Goal: Check status: Check status

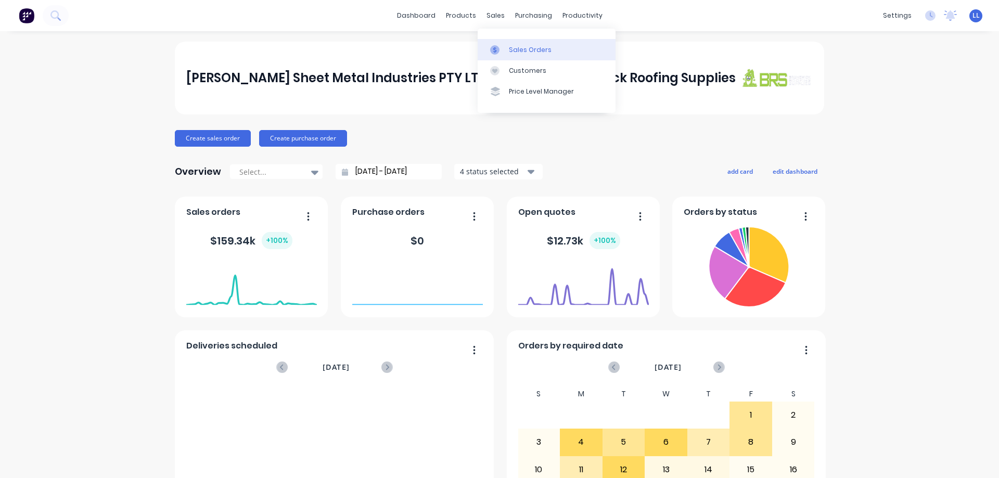
click at [525, 47] on div "Sales Orders" at bounding box center [530, 49] width 43 height 9
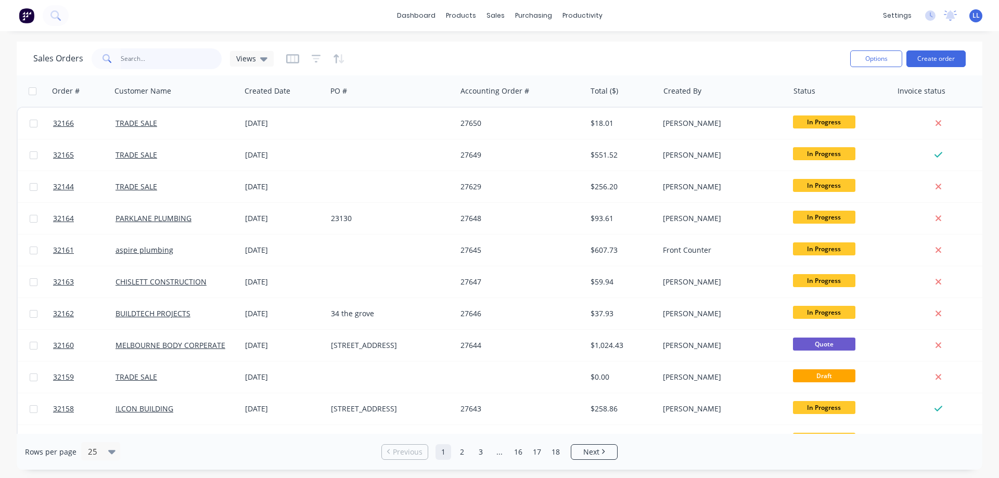
click at [147, 63] on input "text" at bounding box center [171, 58] width 101 height 21
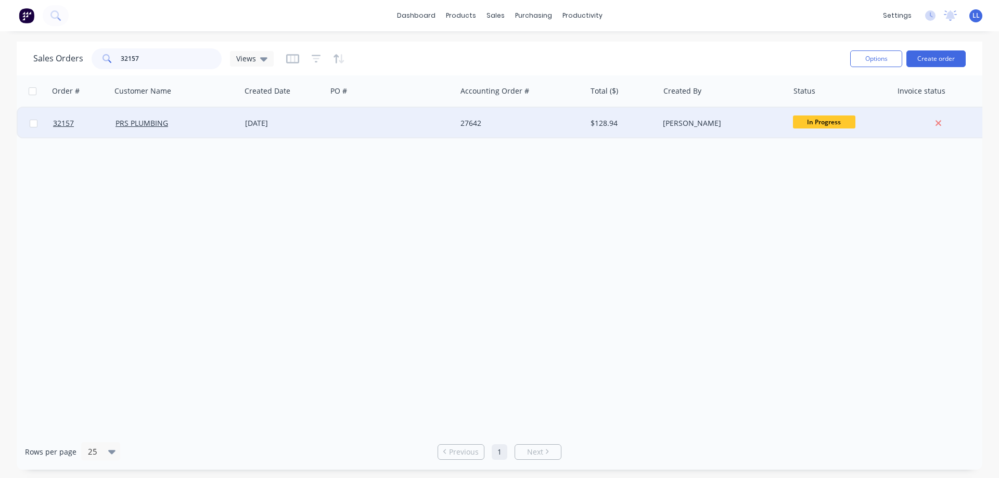
type input "32157"
click at [366, 126] on div at bounding box center [392, 123] width 130 height 31
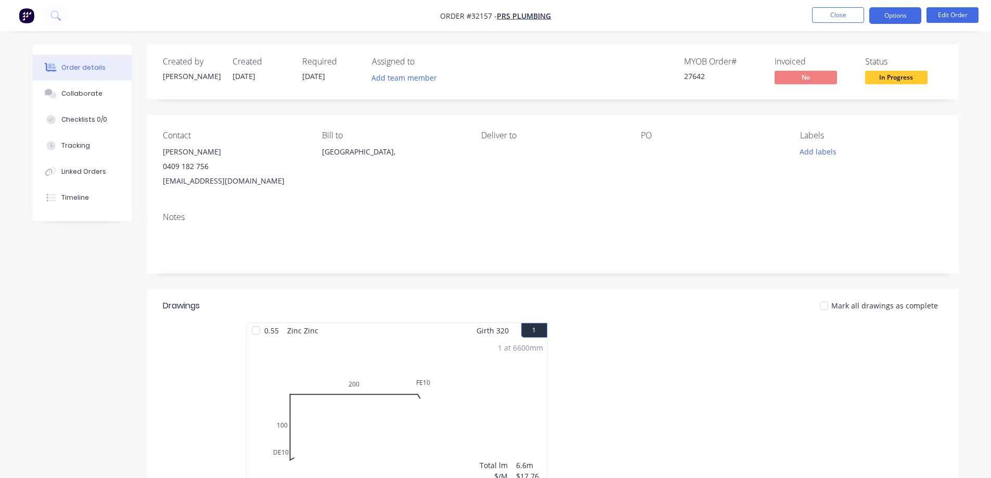
click at [892, 18] on button "Options" at bounding box center [895, 15] width 52 height 17
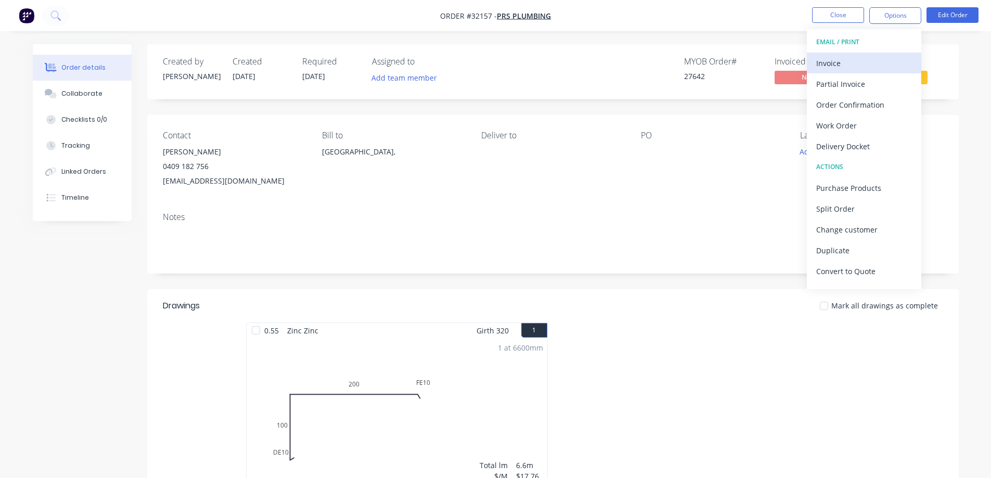
click at [831, 58] on div "Invoice" at bounding box center [864, 63] width 96 height 15
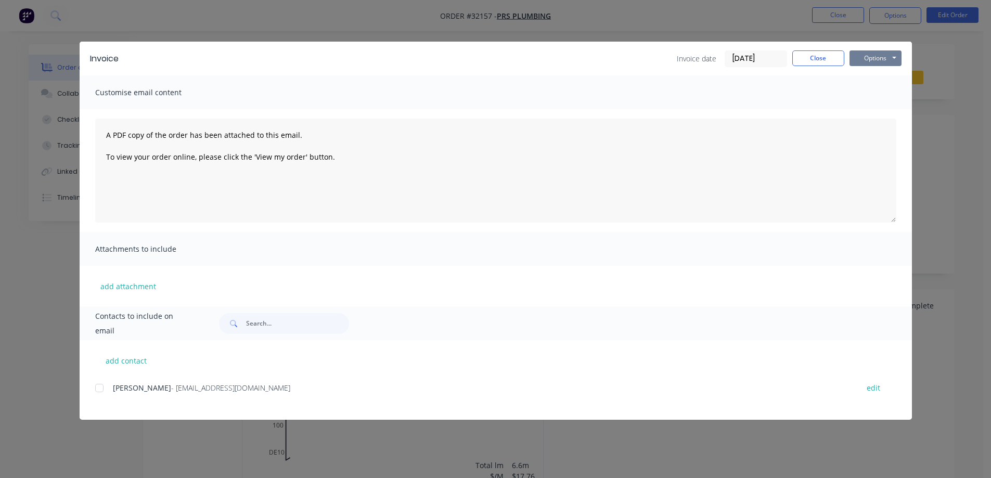
click at [865, 60] on button "Options" at bounding box center [876, 58] width 52 height 16
click at [882, 93] on button "Print" at bounding box center [883, 93] width 67 height 17
click at [839, 62] on button "Close" at bounding box center [818, 58] width 52 height 16
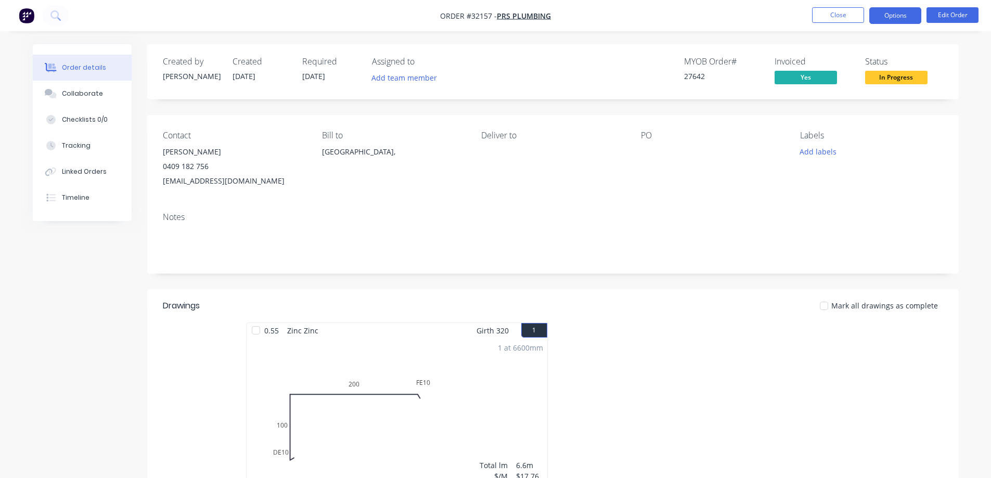
click at [899, 19] on button "Options" at bounding box center [895, 15] width 52 height 17
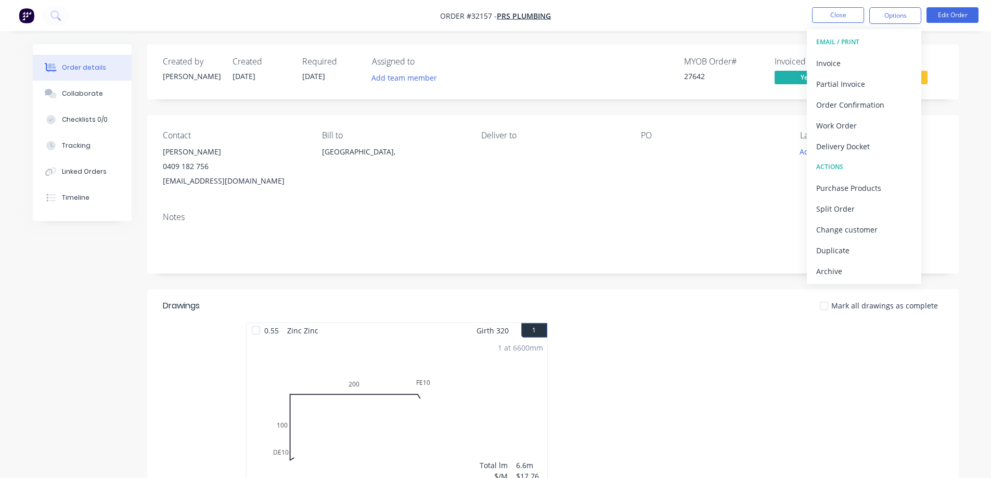
click at [944, 52] on div "Created by [PERSON_NAME] Created [DATE] Required [DATE] Assigned to Add team me…" at bounding box center [553, 71] width 812 height 55
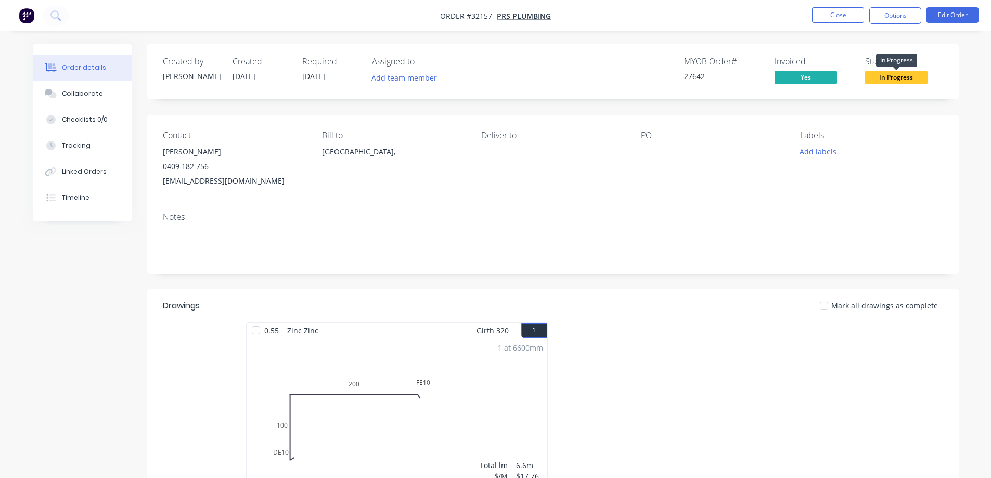
click at [914, 76] on span "In Progress" at bounding box center [896, 77] width 62 height 13
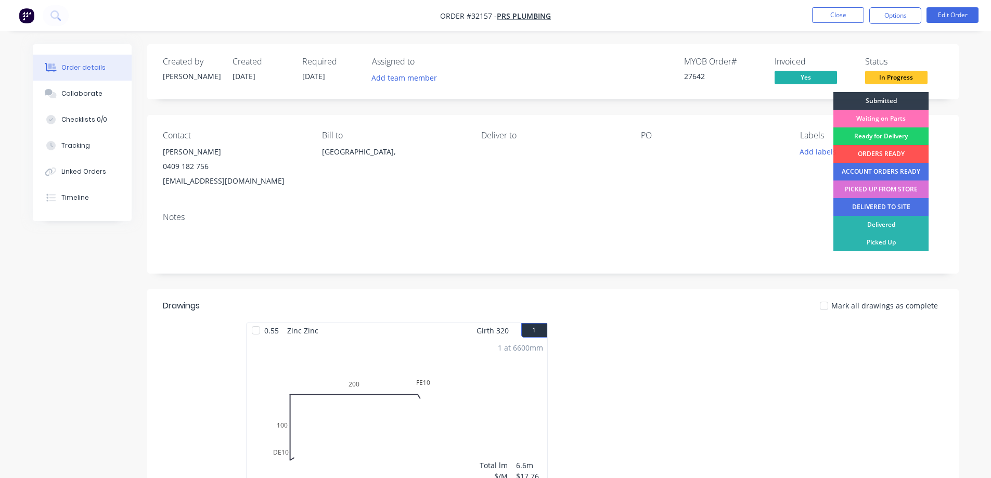
click at [885, 189] on div "PICKED UP FROM STORE" at bounding box center [880, 190] width 95 height 18
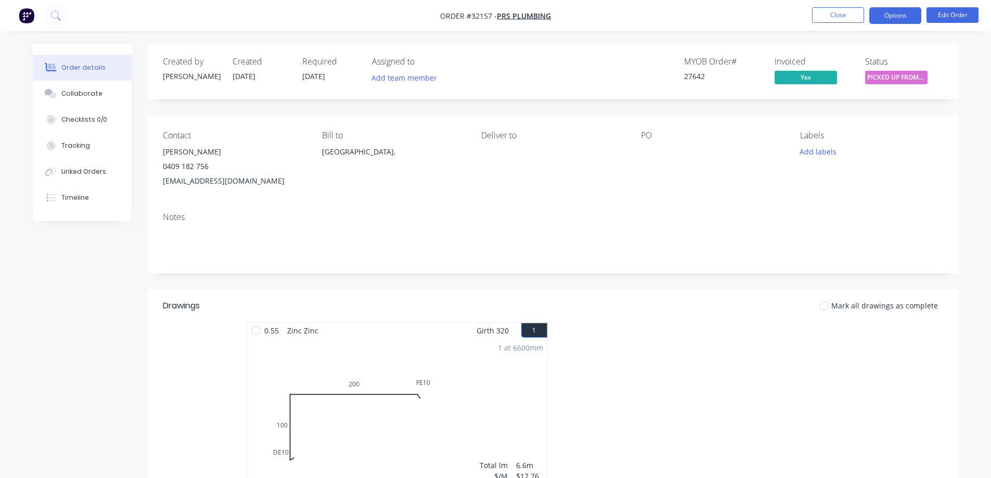
click at [901, 19] on button "Options" at bounding box center [895, 15] width 52 height 17
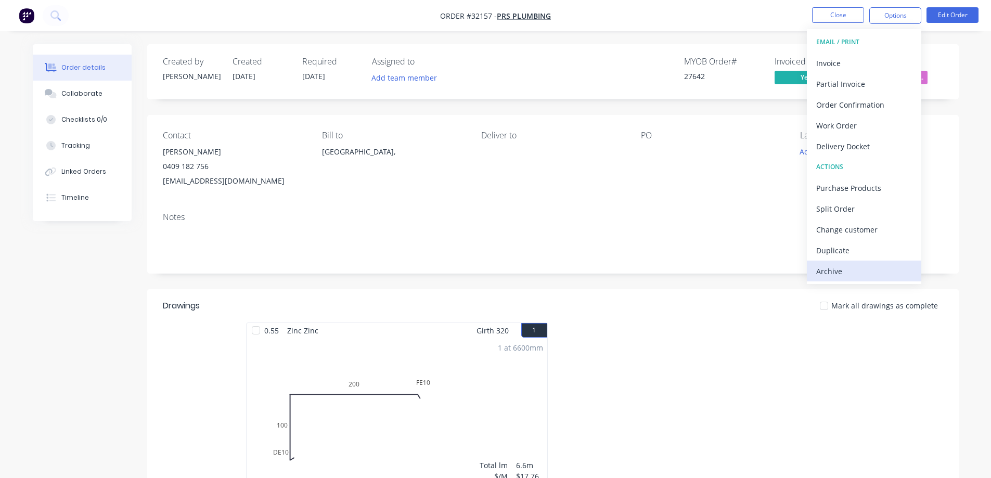
click at [852, 275] on div "Archive" at bounding box center [864, 271] width 96 height 15
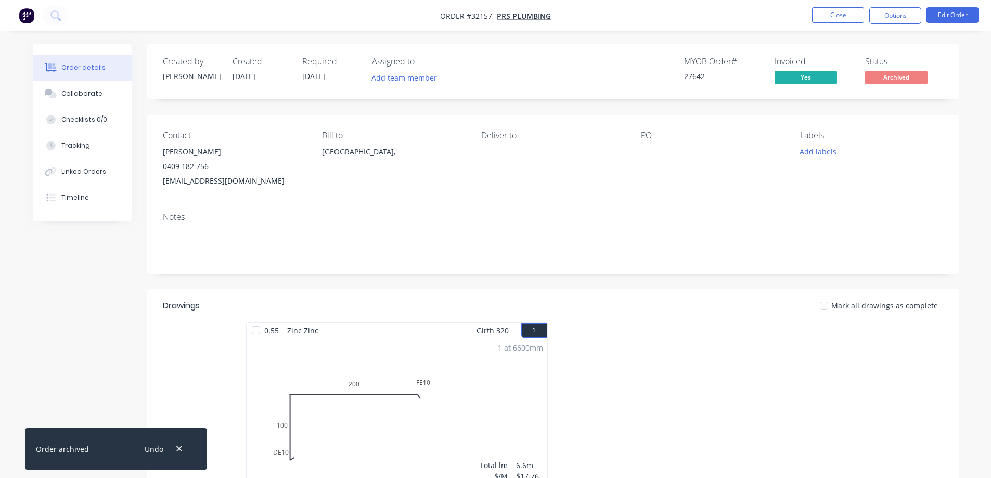
click at [24, 19] on img "button" at bounding box center [27, 16] width 16 height 16
